Goal: Communication & Community: Answer question/provide support

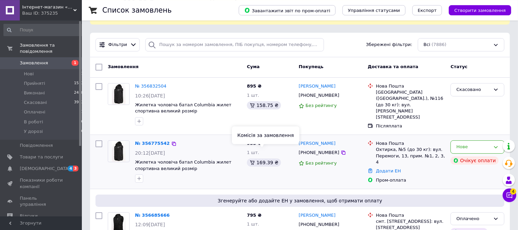
scroll to position [36, 0]
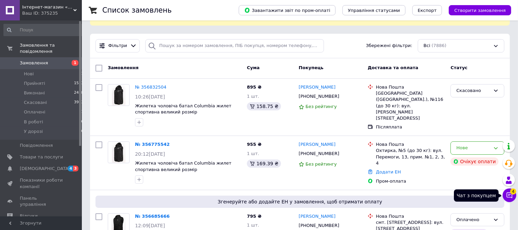
click at [508, 197] on icon at bounding box center [509, 195] width 7 height 7
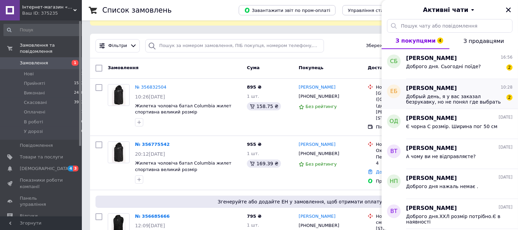
drag, startPoint x: 456, startPoint y: 70, endPoint x: 460, endPoint y: 91, distance: 21.6
click at [461, 96] on span "Добрый день, я у вас заказал безрукавку, но не понял где выбрать размер, где мо…" at bounding box center [454, 99] width 97 height 11
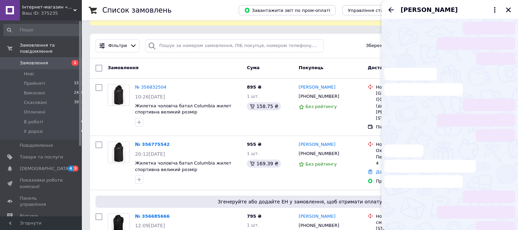
scroll to position [11, 0]
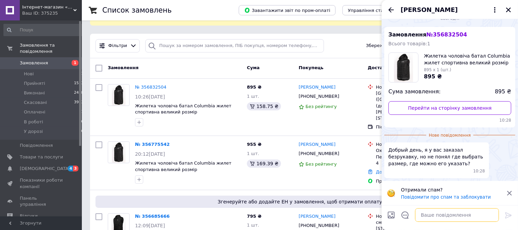
click at [435, 218] on textarea at bounding box center [457, 215] width 84 height 14
click at [511, 9] on icon "Закрити" at bounding box center [508, 10] width 6 height 6
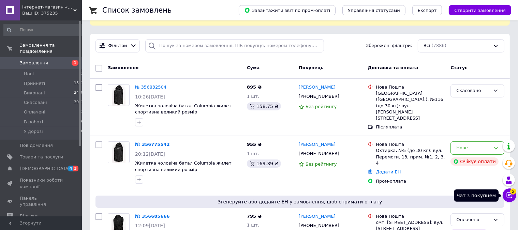
click at [514, 194] on span "2" at bounding box center [513, 192] width 6 height 6
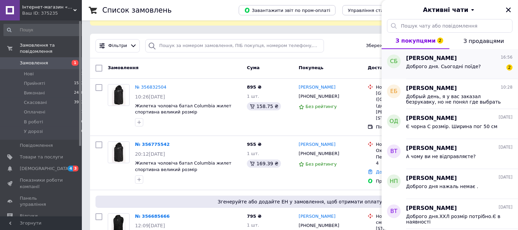
click at [446, 68] on span "Доброго дня. Сьогодні поїде?" at bounding box center [443, 66] width 75 height 5
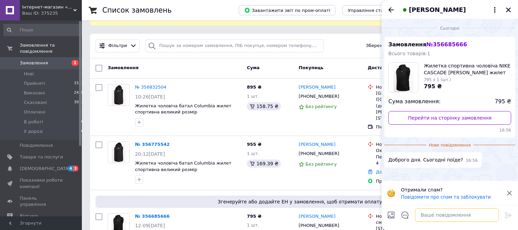
click at [439, 219] on textarea at bounding box center [457, 215] width 84 height 14
click at [445, 215] on textarea at bounding box center [457, 215] width 84 height 14
type textarea "Доброго дня.Так"
click at [507, 215] on icon at bounding box center [508, 215] width 8 height 8
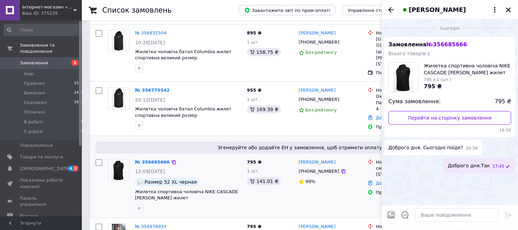
scroll to position [108, 0]
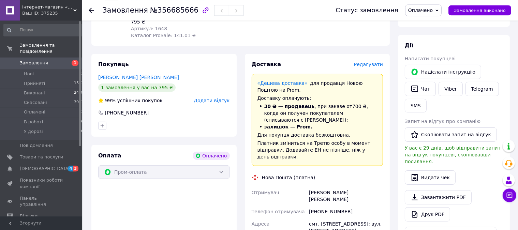
scroll to position [216, 0]
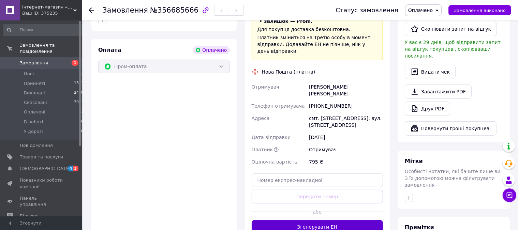
click at [336, 220] on button "Згенерувати ЕН" at bounding box center [318, 227] width 132 height 14
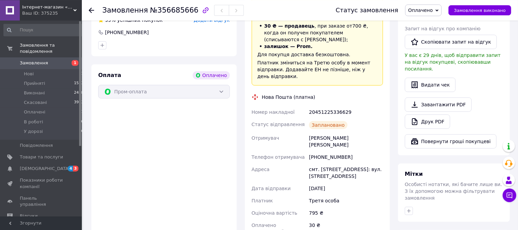
scroll to position [108, 0]
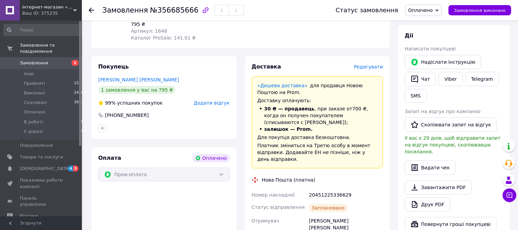
click at [53, 60] on span "Замовлення" at bounding box center [41, 63] width 43 height 6
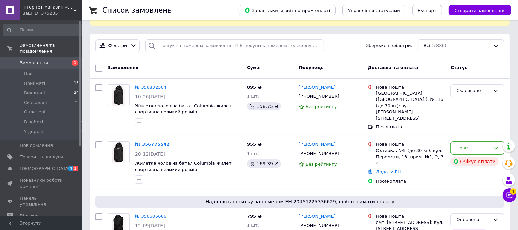
scroll to position [72, 0]
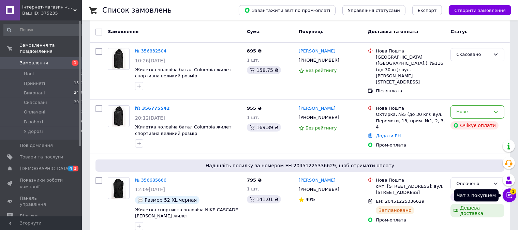
click at [508, 199] on button "Чат з покупцем 1" at bounding box center [510, 196] width 14 height 14
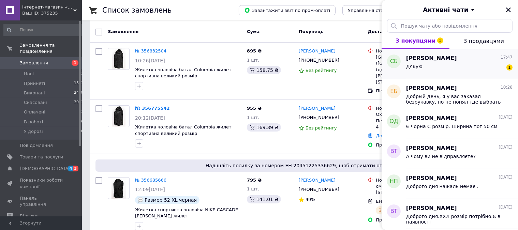
click at [448, 68] on div "Дякую 1" at bounding box center [459, 67] width 106 height 11
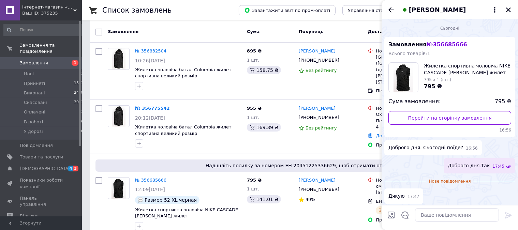
scroll to position [1, 0]
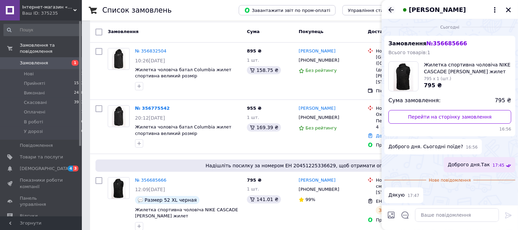
click at [393, 13] on icon "Назад" at bounding box center [391, 10] width 8 height 8
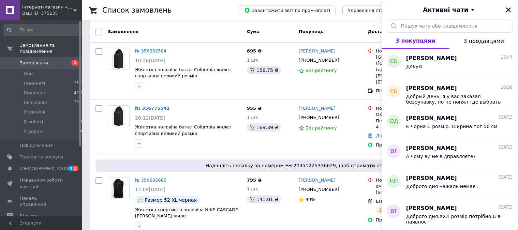
click at [508, 10] on icon "Закрити" at bounding box center [508, 10] width 5 height 5
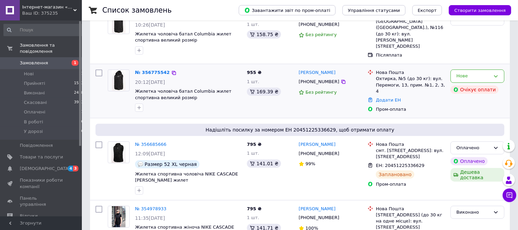
scroll to position [0, 0]
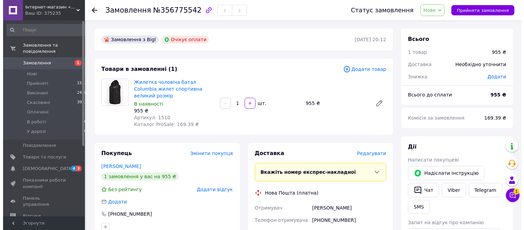
scroll to position [36, 0]
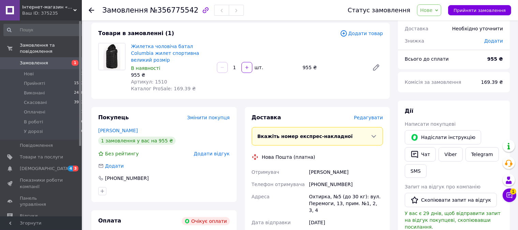
click at [368, 115] on span "Редагувати" at bounding box center [368, 117] width 29 height 5
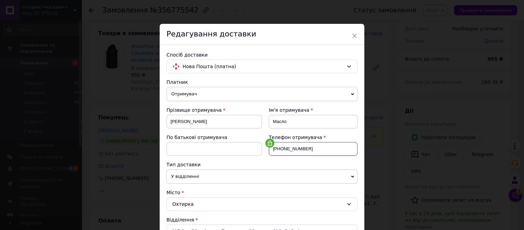
drag, startPoint x: 307, startPoint y: 148, endPoint x: 300, endPoint y: 150, distance: 7.3
click at [300, 150] on input "[PHONE_NUMBER]" at bounding box center [313, 149] width 89 height 14
click at [300, 153] on input "[PHONE_NUMBER]" at bounding box center [313, 149] width 89 height 14
click at [312, 165] on div "Тип доставки" at bounding box center [261, 164] width 191 height 7
drag, startPoint x: 309, startPoint y: 149, endPoint x: 300, endPoint y: 150, distance: 8.5
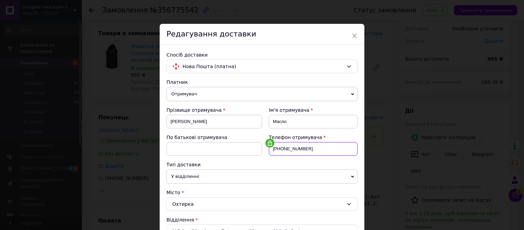
click at [300, 150] on input "[PHONE_NUMBER]" at bounding box center [313, 149] width 89 height 14
click at [317, 101] on span "Отримувач" at bounding box center [261, 94] width 191 height 14
click at [311, 119] on input "Масло" at bounding box center [313, 122] width 89 height 14
type input "Масло"
click at [300, 150] on input "[PHONE_NUMBER]" at bounding box center [313, 149] width 89 height 14
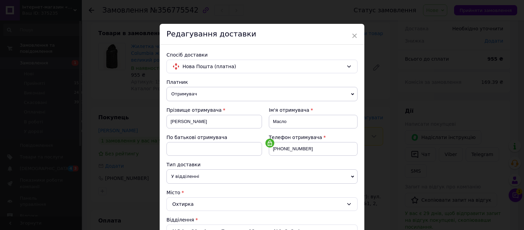
click at [269, 145] on icon at bounding box center [269, 143] width 5 height 5
click at [268, 144] on use at bounding box center [270, 143] width 4 height 5
click at [267, 144] on icon at bounding box center [269, 143] width 5 height 5
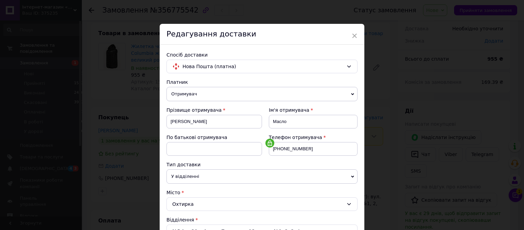
click at [266, 162] on div "Тип доставки" at bounding box center [261, 164] width 191 height 7
drag, startPoint x: 289, startPoint y: 149, endPoint x: 307, endPoint y: 150, distance: 17.8
click at [307, 150] on input "[PHONE_NUMBER]" at bounding box center [313, 149] width 89 height 14
drag, startPoint x: 307, startPoint y: 150, endPoint x: 301, endPoint y: 150, distance: 5.8
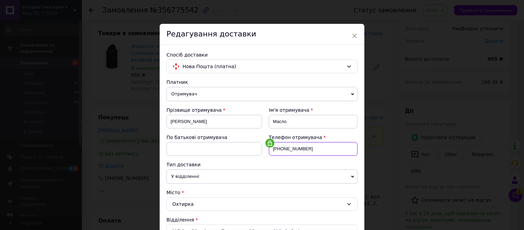
click at [301, 150] on input "[PHONE_NUMBER]" at bounding box center [313, 149] width 89 height 14
drag, startPoint x: 302, startPoint y: 148, endPoint x: 294, endPoint y: 148, distance: 8.2
click at [294, 148] on input "[PHONE_NUMBER]" at bounding box center [313, 149] width 89 height 14
click at [301, 148] on input "[PHONE_NUMBER]" at bounding box center [313, 149] width 89 height 14
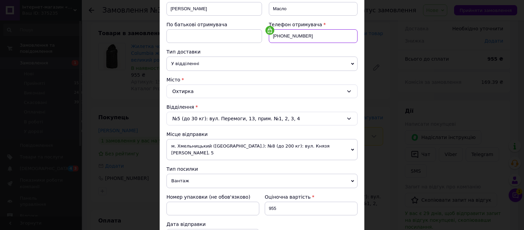
scroll to position [75, 0]
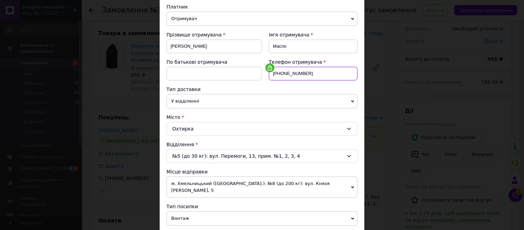
drag, startPoint x: 305, startPoint y: 74, endPoint x: 248, endPoint y: 73, distance: 57.3
click at [269, 73] on input "[PHONE_NUMBER]" at bounding box center [313, 74] width 89 height 14
click at [391, 77] on div "× Редагування доставки Спосіб доставки Нова Пошта (платна) Платник Отримувач Ві…" at bounding box center [262, 115] width 524 height 230
